Goal: Task Accomplishment & Management: Manage account settings

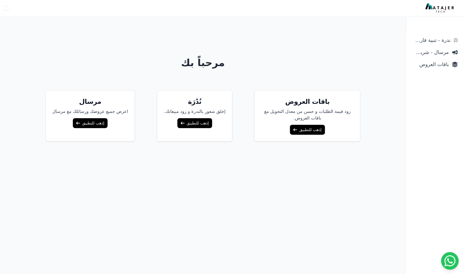
click at [295, 130] on link "إذهب للتطبيق" at bounding box center [307, 130] width 35 height 10
click at [6, 10] on button "Open user menu" at bounding box center [5, 8] width 5 height 5
click at [131, 52] on div "مرحباً بك باقات العروض زود قيمة الطلبات و حسن من معدل التحويل مغ باقات العروض. …" at bounding box center [202, 159] width 405 height 274
click at [440, 65] on span "باقات العروض" at bounding box center [429, 65] width 37 height 8
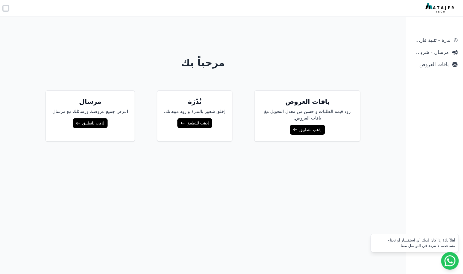
click at [5, 9] on button "Open user menu" at bounding box center [5, 8] width 5 height 5
click at [38, 47] on link "تسجيل الخروج" at bounding box center [38, 47] width 76 height 10
